Goal: Task Accomplishment & Management: Use online tool/utility

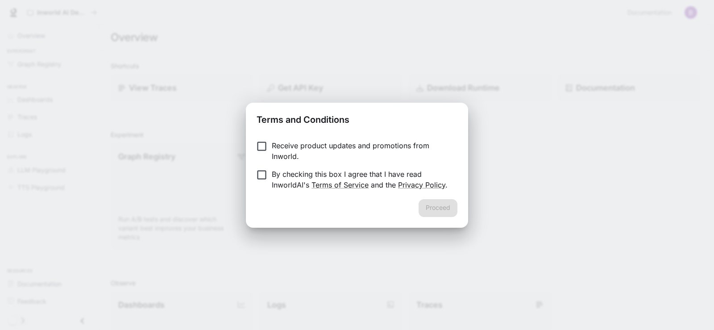
click at [257, 153] on label "Receive product updates and promotions from Inworld." at bounding box center [351, 150] width 199 height 21
click at [456, 211] on button "Proceed" at bounding box center [438, 208] width 39 height 18
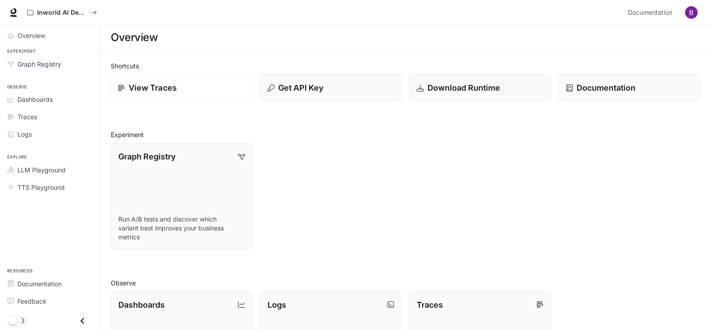
click at [175, 92] on p "View Traces" at bounding box center [153, 88] width 48 height 12
click at [175, 92] on html "Skip to main content Inworld AI Demos Documentation Documentation Portal Overvi…" at bounding box center [355, 278] width 711 height 556
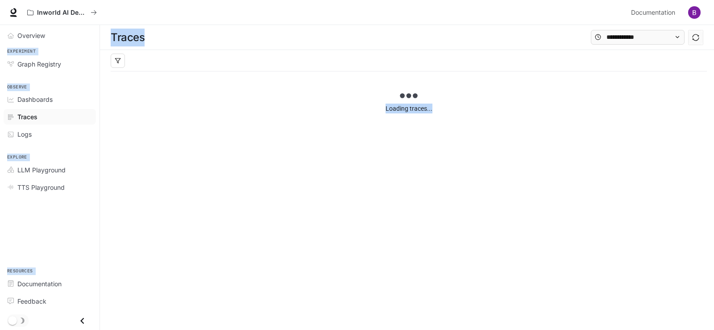
click at [153, 139] on div "Loading traces..." at bounding box center [409, 124] width 596 height 107
